Goal: Information Seeking & Learning: Learn about a topic

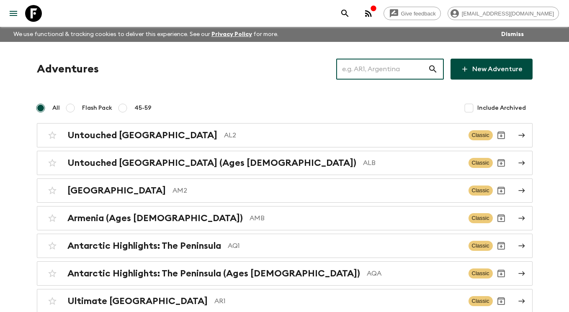
click at [395, 69] on input "text" at bounding box center [382, 68] width 92 height 23
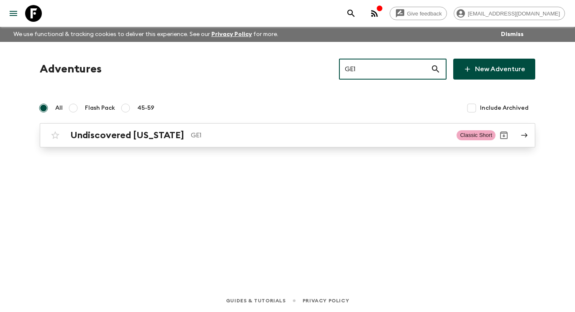
type input "GE1"
click at [301, 135] on p "GE1" at bounding box center [320, 135] width 259 height 10
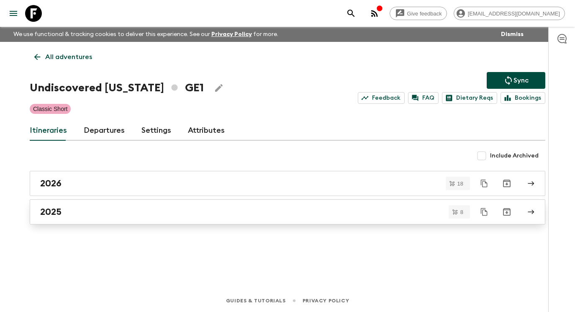
click at [250, 209] on div "2025" at bounding box center [279, 211] width 479 height 11
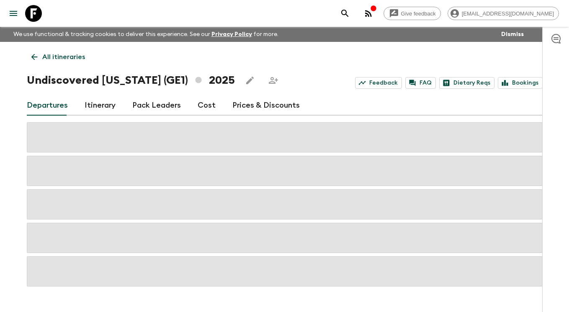
click at [98, 108] on link "Itinerary" at bounding box center [100, 105] width 31 height 20
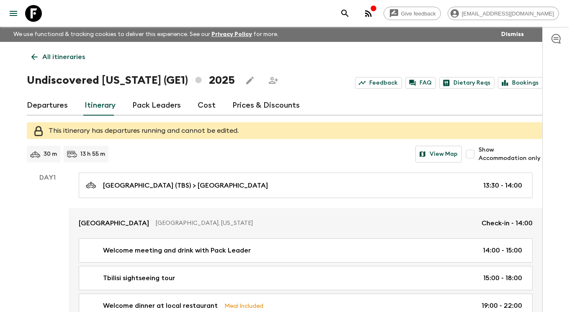
click at [37, 15] on icon at bounding box center [33, 13] width 17 height 17
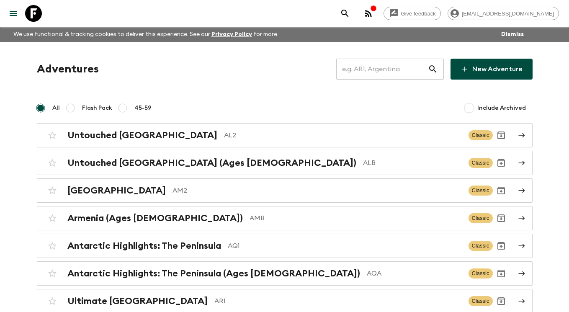
click at [414, 65] on input "text" at bounding box center [382, 68] width 92 height 23
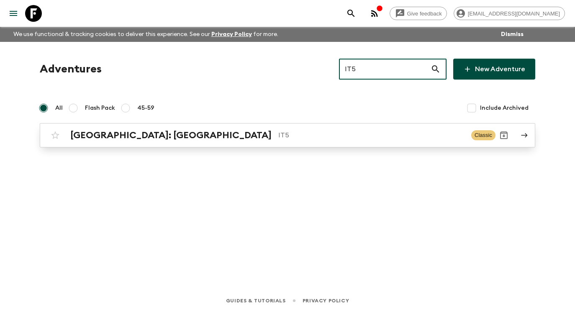
type input "IT5"
click at [333, 141] on div "[GEOGRAPHIC_DATA]: [GEOGRAPHIC_DATA] IT5 Classic" at bounding box center [271, 135] width 449 height 17
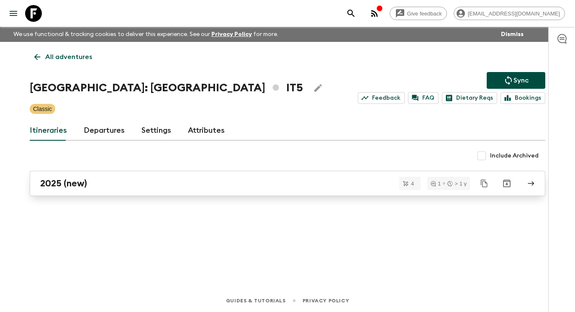
click at [252, 180] on div "2025 (new)" at bounding box center [279, 183] width 479 height 11
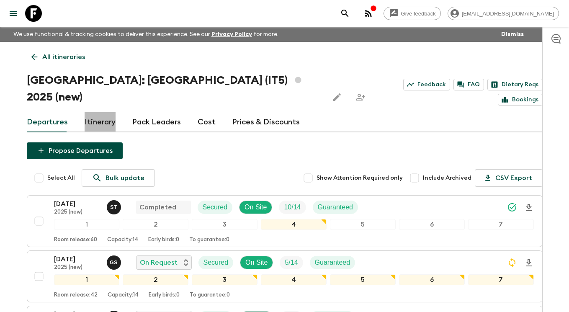
click at [91, 112] on link "Itinerary" at bounding box center [100, 122] width 31 height 20
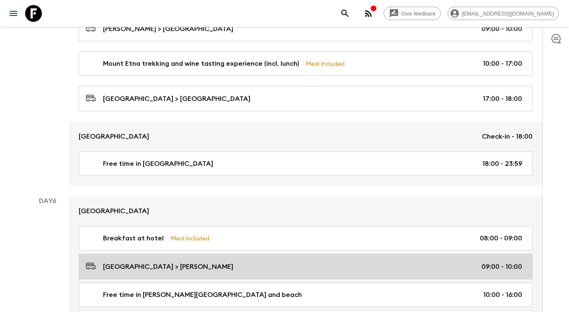
scroll to position [960, 0]
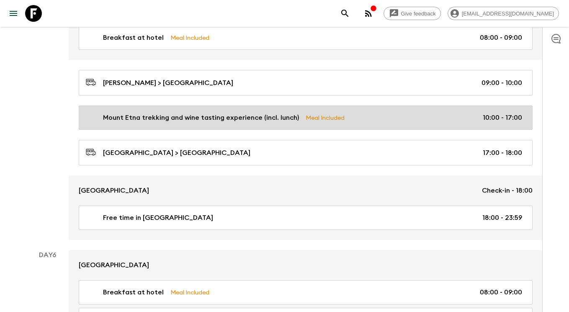
click at [199, 113] on p "Mount Etna trekking and wine tasting experience (incl. lunch)" at bounding box center [201, 118] width 196 height 10
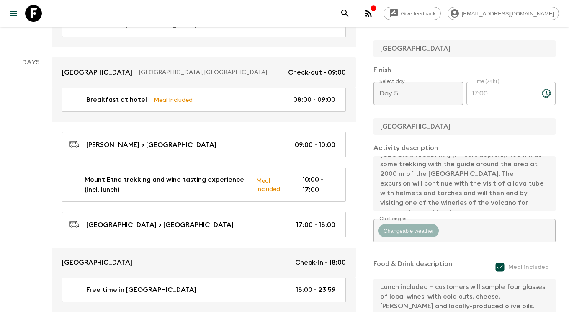
scroll to position [328, 0]
